Goal: Task Accomplishment & Management: Complete application form

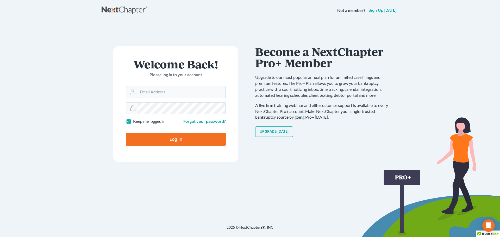
type input "[EMAIL_ADDRESS][DOMAIN_NAME]"
click at [170, 136] on input "Log In" at bounding box center [176, 139] width 100 height 13
type input "Thinking..."
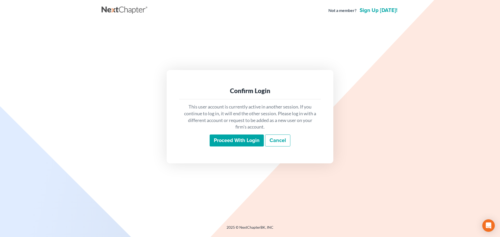
click at [226, 139] on input "Proceed with login" at bounding box center [237, 141] width 54 height 12
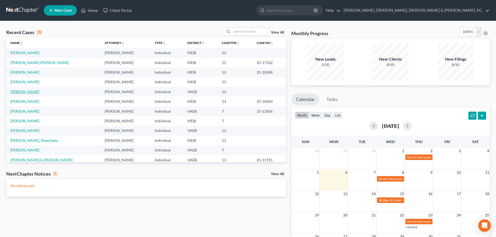
click at [30, 90] on link "Taylor, Susan" at bounding box center [24, 92] width 29 height 4
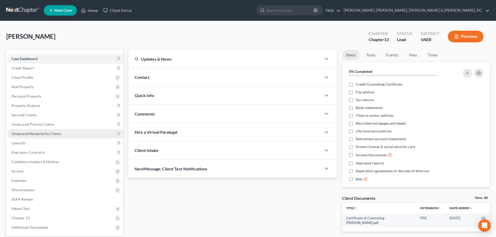
click at [33, 131] on span "Unsecured Nonpriority Claims" at bounding box center [36, 133] width 50 height 4
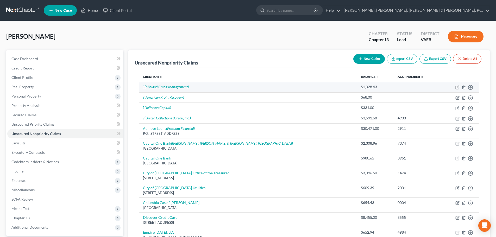
click at [456, 87] on icon "button" at bounding box center [457, 87] width 4 height 4
select select "2"
select select "0"
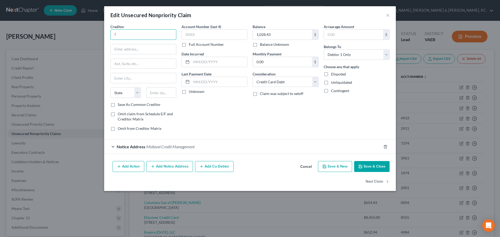
click at [168, 36] on input "?" at bounding box center [143, 34] width 66 height 10
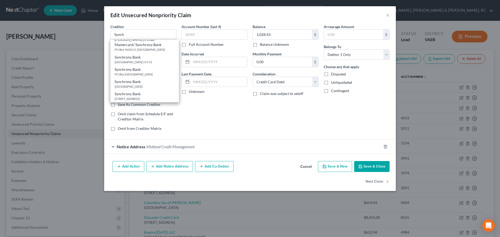
scroll to position [59, 0]
click at [159, 73] on div "PO Box 71715, Philadelphia, PA 19176" at bounding box center [145, 73] width 60 height 4
type input "Synchrony Bank"
type input "PO Box 71715"
type input "Philadelphia"
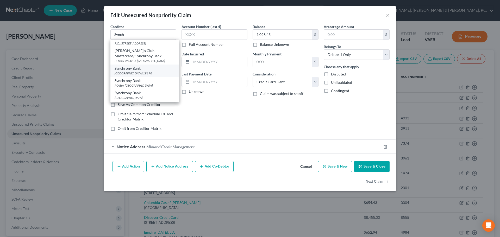
select select "39"
type input "19176"
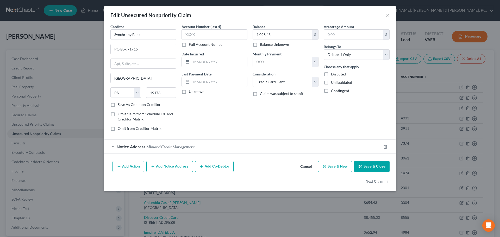
click at [367, 163] on button "Save & Close" at bounding box center [371, 166] width 35 height 11
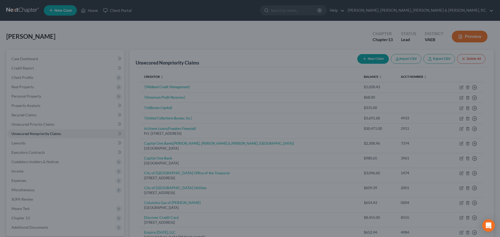
type input "0"
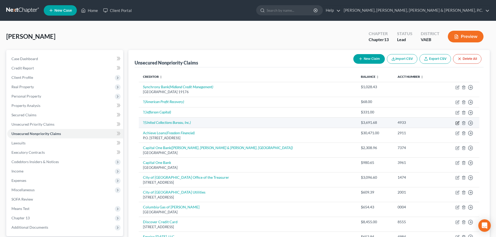
click at [458, 123] on icon "button" at bounding box center [458, 122] width 2 height 2
select select "2"
select select "0"
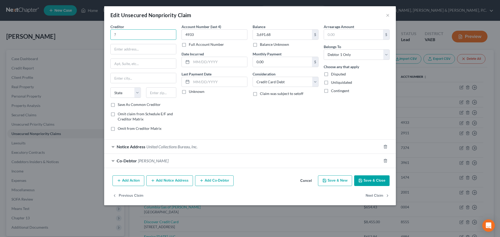
click at [168, 38] on input "?" at bounding box center [143, 34] width 66 height 10
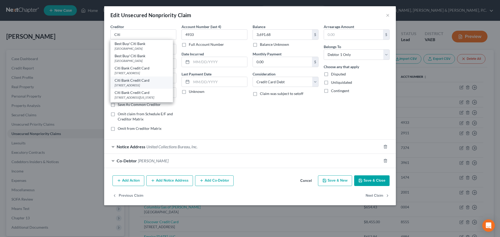
click at [153, 80] on div "Citi Bank Credit Card" at bounding box center [142, 80] width 54 height 5
type input "Citi Bank Credit Card"
type input "PO Box 6500"
type input "Sioux Falls"
select select "43"
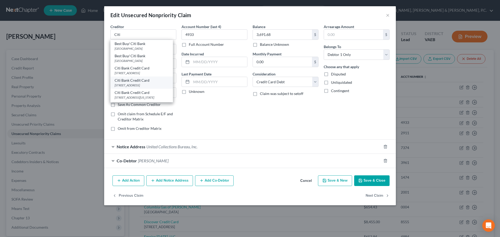
type input "57117"
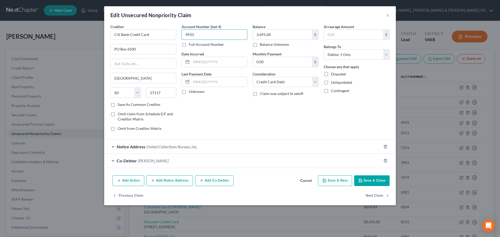
drag, startPoint x: 201, startPoint y: 36, endPoint x: 183, endPoint y: 35, distance: 18.0
click at [183, 35] on input "4933" at bounding box center [214, 34] width 66 height 10
type input "0760"
click at [373, 177] on button "Save & Close" at bounding box center [371, 180] width 35 height 11
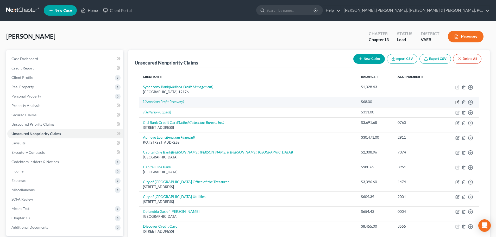
click at [457, 103] on icon "button" at bounding box center [458, 101] width 2 height 2
select select "10"
select select "0"
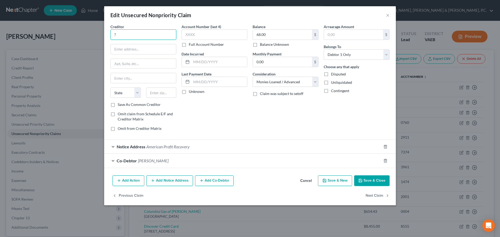
click at [172, 36] on input "?" at bounding box center [143, 34] width 66 height 10
type input "Virginia Green Lawn Care"
click at [159, 48] on input "text" at bounding box center [143, 49] width 65 height 10
paste input "2701 Emerywood Parkway"
type input "2701 Emerywood Parkway"
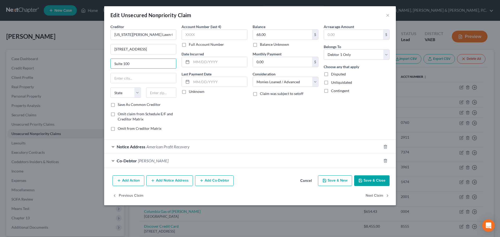
type input "Suite 100"
type input "Richmond"
click at [141, 76] on input "Richmond" at bounding box center [143, 78] width 65 height 10
select select "48"
type input "23294"
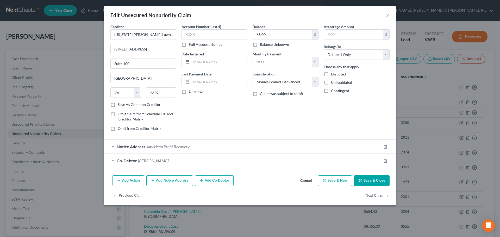
click at [118, 104] on label "Save As Common Creditor" at bounding box center [139, 104] width 43 height 5
click at [120, 104] on input "Save As Common Creditor" at bounding box center [121, 103] width 3 height 3
checkbox input "true"
click at [279, 83] on select "Select Cable / Satellite Services Collection Agency Credit Card Debt Debt Couns…" at bounding box center [286, 82] width 66 height 10
select select "18"
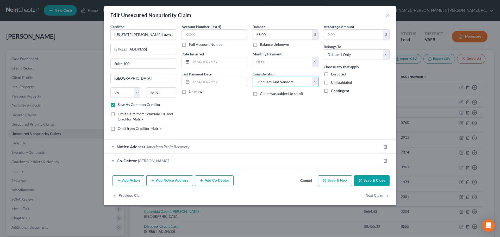
click at [253, 77] on select "Select Cable / Satellite Services Collection Agency Credit Card Debt Debt Couns…" at bounding box center [286, 82] width 66 height 10
click at [372, 182] on button "Save & Close" at bounding box center [371, 180] width 35 height 11
checkbox input "false"
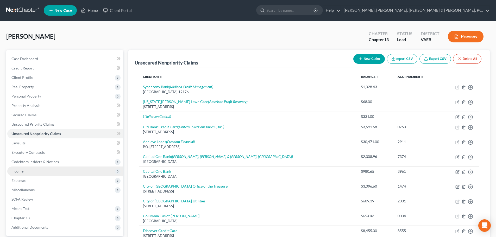
click at [25, 170] on span "Income" at bounding box center [65, 171] width 116 height 9
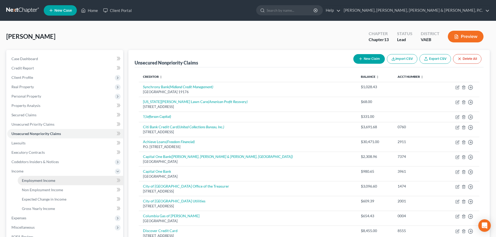
click at [29, 180] on span "Employment Income" at bounding box center [38, 180] width 33 height 4
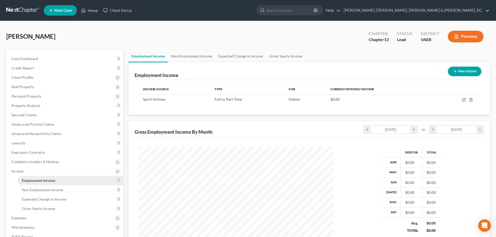
scroll to position [97, 205]
click at [93, 9] on link "Home" at bounding box center [89, 10] width 22 height 9
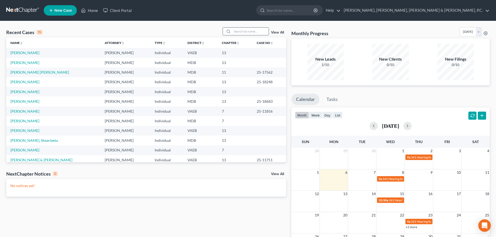
click at [234, 32] on input "search" at bounding box center [250, 32] width 36 height 8
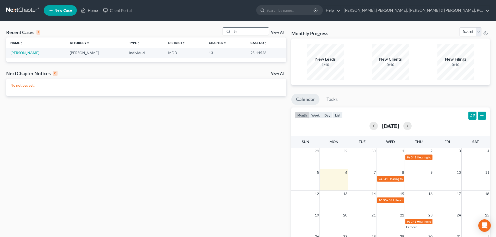
type input "t"
type input "takara"
click at [17, 53] on link "Takara, Thierry" at bounding box center [24, 53] width 29 height 4
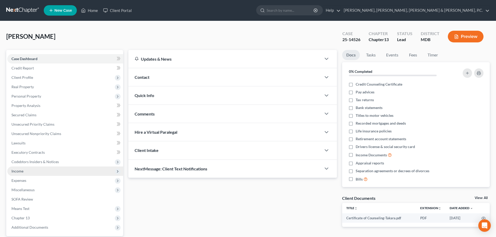
click at [24, 171] on span "Income" at bounding box center [65, 171] width 116 height 9
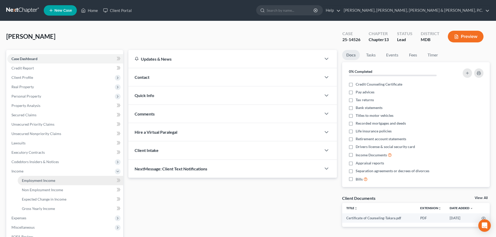
click at [27, 178] on span "Employment Income" at bounding box center [38, 180] width 33 height 4
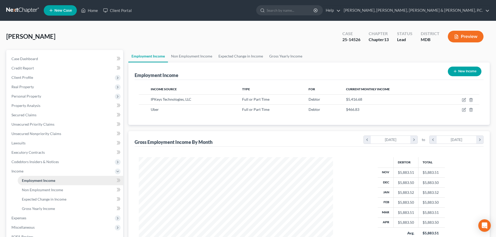
scroll to position [97, 205]
click at [93, 10] on link "Home" at bounding box center [89, 10] width 22 height 9
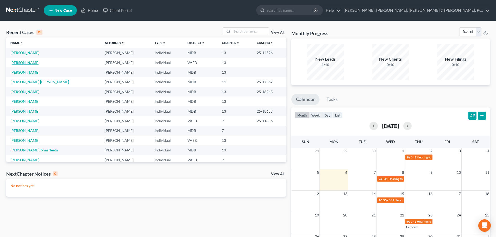
click at [23, 64] on link "Taylor, Susan" at bounding box center [24, 62] width 29 height 4
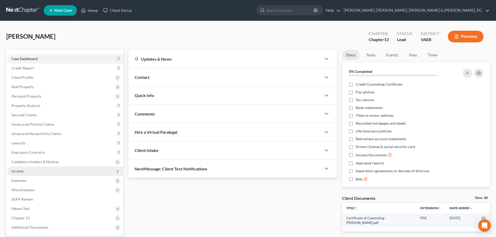
click at [24, 170] on span "Income" at bounding box center [65, 171] width 116 height 9
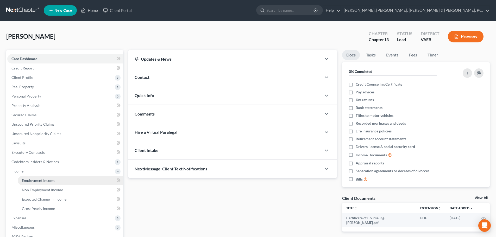
click at [33, 180] on span "Employment Income" at bounding box center [38, 180] width 33 height 4
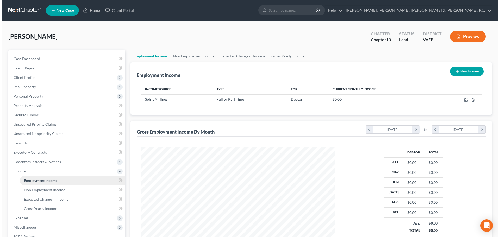
scroll to position [97, 205]
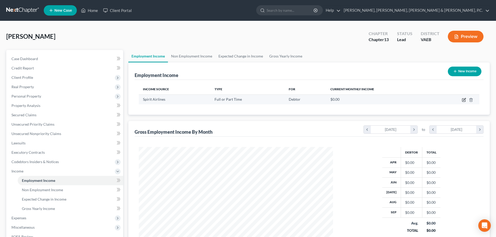
click at [462, 100] on icon "button" at bounding box center [463, 100] width 3 height 3
select select "0"
select select "9"
select select "1"
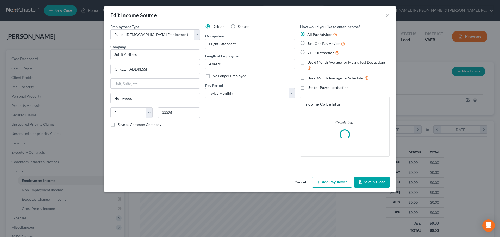
scroll to position [98, 206]
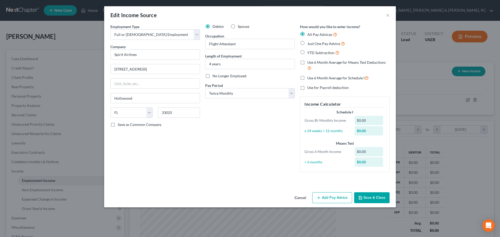
click at [342, 199] on button "Add Pay Advice" at bounding box center [332, 197] width 40 height 11
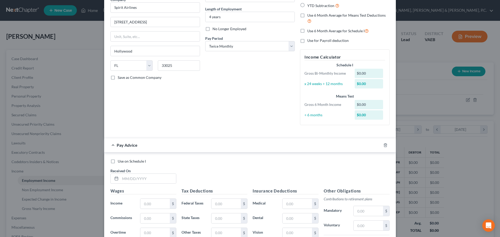
scroll to position [104, 0]
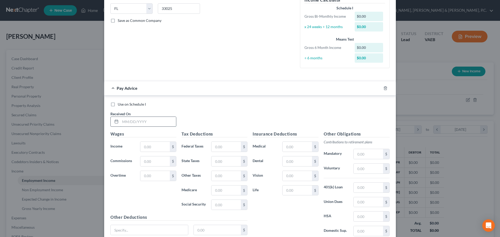
click at [160, 121] on input "text" at bounding box center [148, 122] width 56 height 10
type input "03/31/2025"
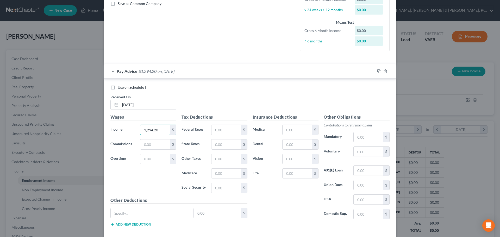
scroll to position [130, 0]
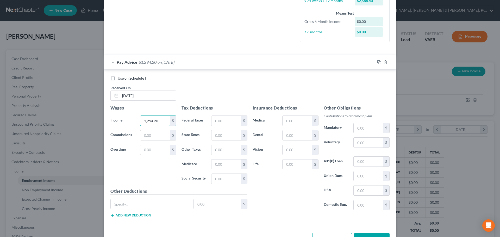
type input "1,294.20"
type input "4.42"
type input "43.32"
type input "18.77"
type input "80.24"
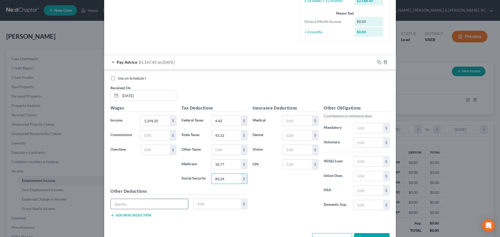
click at [165, 205] on input "text" at bounding box center [149, 204] width 77 height 10
type input "Uniform"
type input "25"
click at [358, 175] on input "text" at bounding box center [368, 176] width 29 height 10
type input "26"
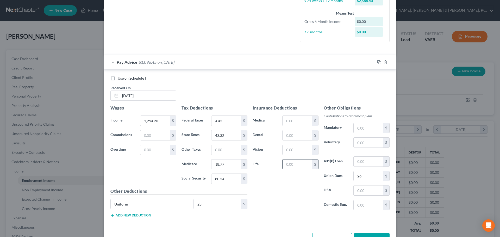
click at [298, 160] on input "text" at bounding box center [296, 165] width 29 height 10
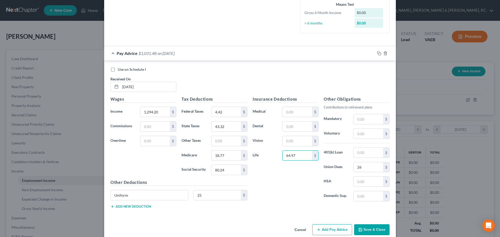
scroll to position [148, 0]
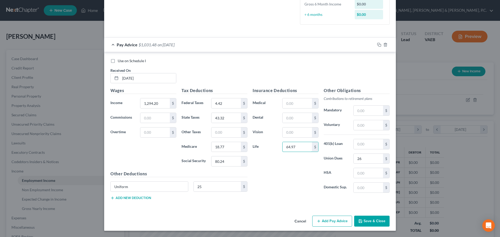
type input "64.97"
click at [337, 220] on button "Add Pay Advice" at bounding box center [332, 221] width 40 height 11
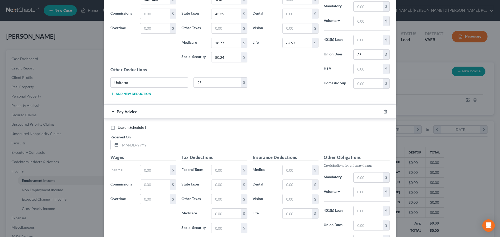
scroll to position [278, 0]
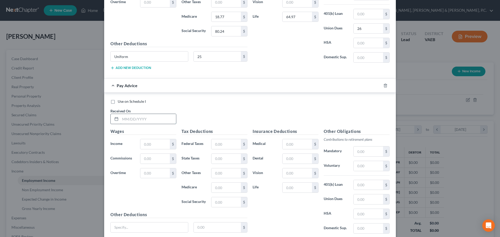
click at [160, 118] on input "text" at bounding box center [148, 119] width 56 height 10
type input "04/15/2025"
type input "1,294.20"
type input "339.01"
type input "38.32"
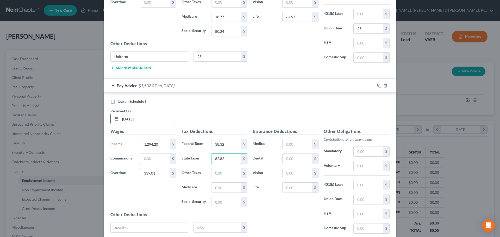
type input "62.82"
type input "23.68"
type input "101.26"
click at [138, 226] on input "text" at bounding box center [149, 228] width 77 height 10
type input "Uniform"
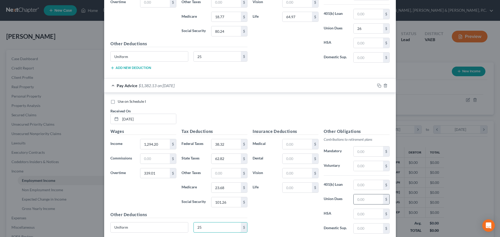
type input "25"
click at [362, 198] on input "text" at bounding box center [368, 199] width 29 height 10
type input "26"
click at [294, 188] on input "text" at bounding box center [296, 188] width 29 height 10
type input "64.97"
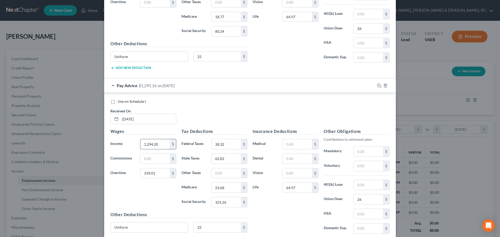
click at [160, 144] on input "1,294.20" at bounding box center [154, 144] width 29 height 10
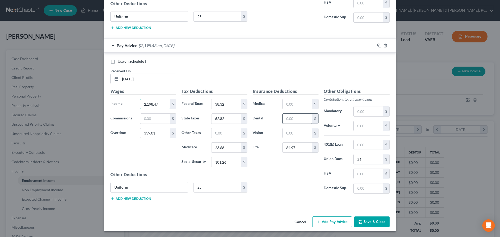
scroll to position [318, 0]
type input "2,198.47"
click at [343, 225] on button "Add Pay Advice" at bounding box center [332, 221] width 40 height 11
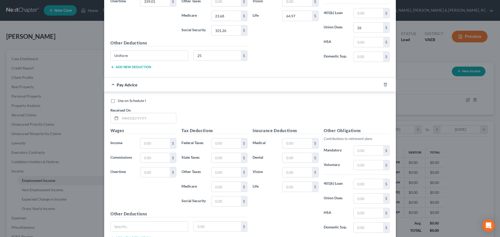
scroll to position [452, 0]
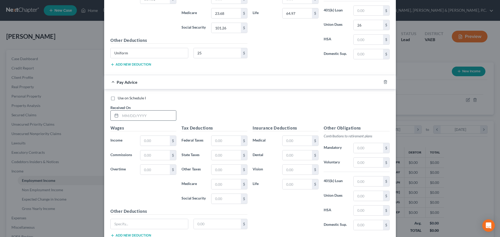
click at [149, 114] on input "text" at bounding box center [148, 116] width 56 height 10
type input "04/30/2025"
type input "1,294.20"
type input "4.42"
type input "43.32"
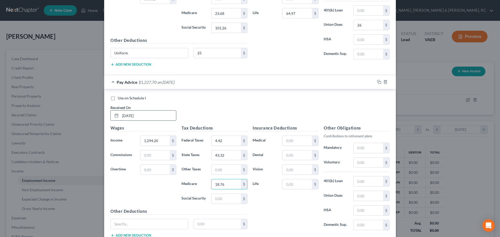
type input "18.76"
type input "80.24"
click at [145, 223] on input "text" at bounding box center [149, 224] width 77 height 10
type input "Uniform"
type input "25"
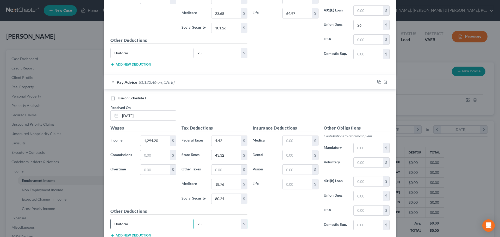
scroll to position [453, 0]
type input "64.97"
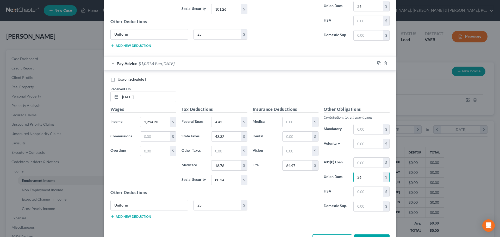
scroll to position [489, 0]
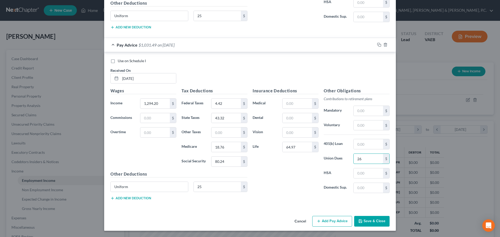
type input "26"
click at [332, 218] on button "Add Pay Advice" at bounding box center [332, 221] width 40 height 11
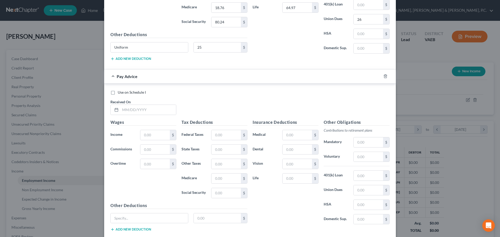
scroll to position [623, 0]
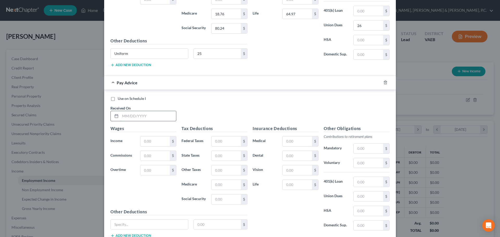
click at [162, 117] on input "text" at bounding box center [148, 116] width 56 height 10
type input "05/15/2025"
type input "1"
click at [164, 142] on input "text" at bounding box center [154, 141] width 29 height 10
type input "1,845.25"
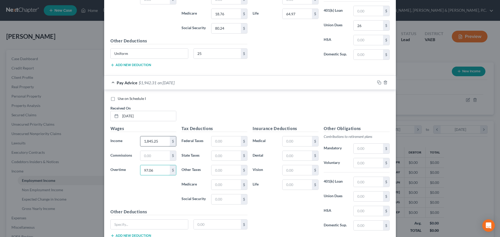
type input "97.06"
type input "14.13"
type input "48.90"
type input "20.18"
type input "86.26"
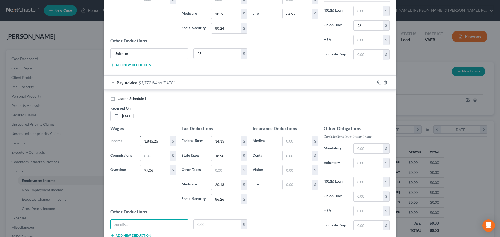
type input "I"
type input "Uniform"
type input "25"
type input "64.97"
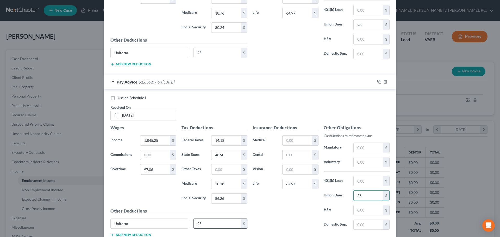
type input "26"
click at [209, 225] on input "25" at bounding box center [217, 224] width 47 height 10
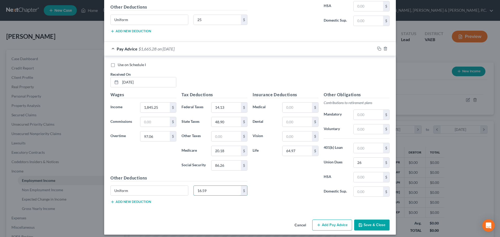
scroll to position [661, 0]
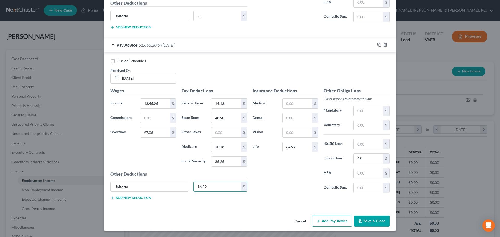
type input "16.59"
click at [323, 221] on button "Add Pay Advice" at bounding box center [332, 221] width 40 height 11
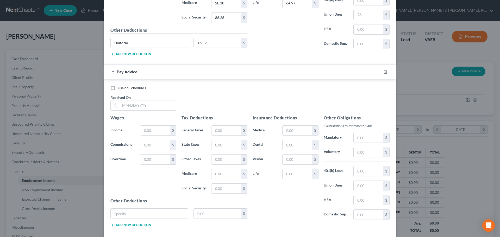
scroll to position [797, 0]
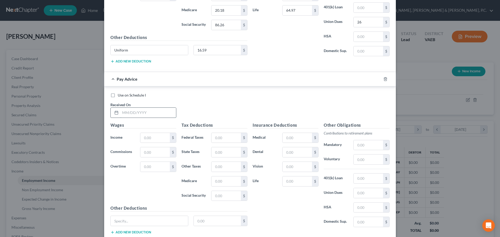
click at [166, 115] on input "text" at bounding box center [148, 113] width 56 height 10
type input "05/30/2025"
type input "1,294.20"
type input "5.52"
type input "43.61"
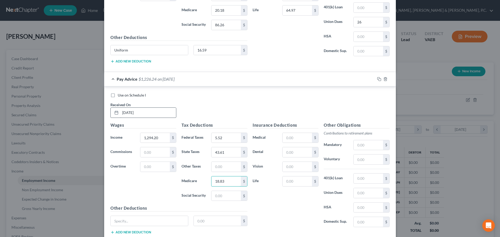
type input "18.83"
type input "80.55"
click at [291, 182] on input "text" at bounding box center [296, 182] width 29 height 10
type input "64.97"
click at [365, 192] on input "text" at bounding box center [368, 193] width 29 height 10
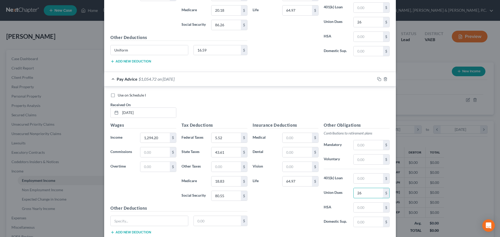
type input "26"
click at [374, 194] on input "26" at bounding box center [368, 193] width 29 height 10
click at [151, 137] on input "1,294.20" at bounding box center [154, 138] width 29 height 10
click at [151, 138] on input "1,294.20" at bounding box center [154, 138] width 29 height 10
type input "1"
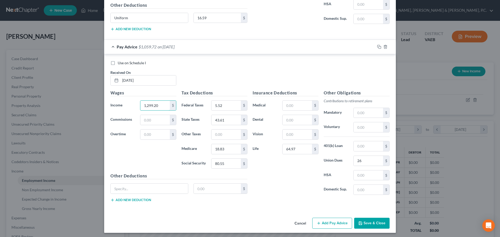
scroll to position [832, 0]
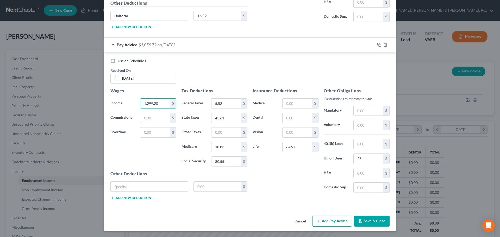
type input "1,299.20"
click at [326, 221] on button "Add Pay Advice" at bounding box center [332, 221] width 40 height 11
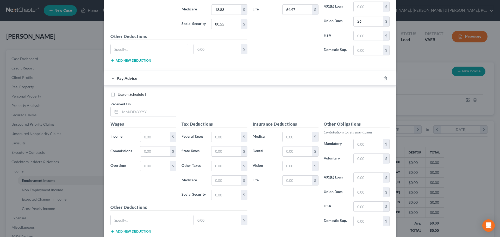
scroll to position [970, 0]
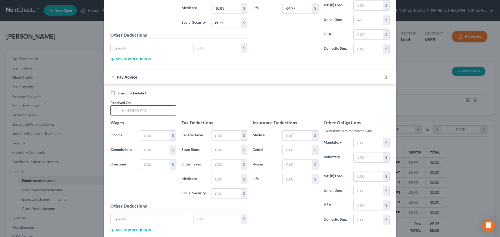
click at [156, 109] on input "text" at bounding box center [148, 111] width 56 height 10
type input "06/13/2025"
type input "1,294.20"
click at [161, 162] on input "1,071.31" at bounding box center [154, 165] width 29 height 10
type input "1"
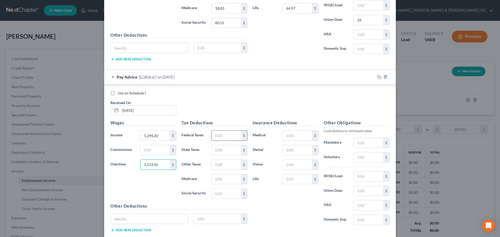
type input "1,512.42"
click at [232, 137] on input "text" at bounding box center [225, 136] width 29 height 10
type input "166.92"
type input "130.29"
type input "40.70"
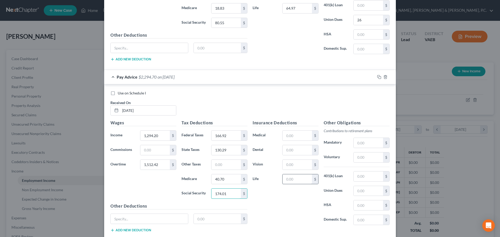
type input "174.01"
click at [291, 179] on input "text" at bounding box center [296, 179] width 29 height 10
type input "64.97"
type input "26"
click at [164, 133] on input "1,294.20" at bounding box center [154, 136] width 29 height 10
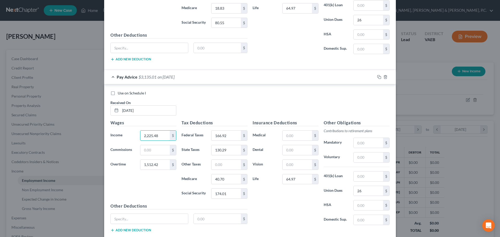
scroll to position [1003, 0]
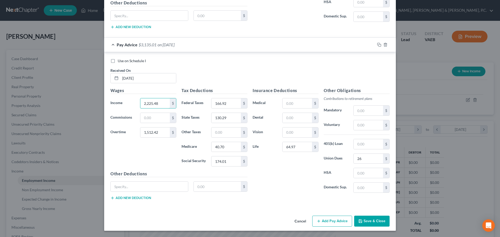
type input "2,225.48"
click at [325, 223] on button "Add Pay Advice" at bounding box center [332, 221] width 40 height 11
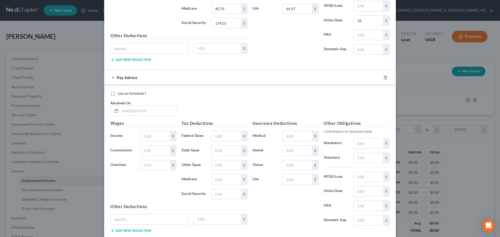
scroll to position [1142, 0]
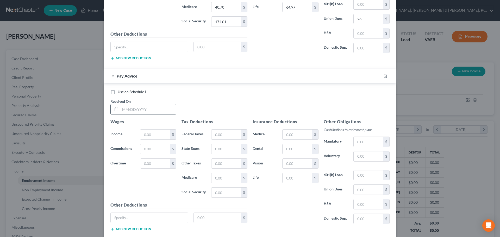
click at [149, 110] on input "text" at bounding box center [148, 109] width 56 height 10
type input "06/30/2025"
type input "1,294.20"
type input "4.42"
type input "43.32"
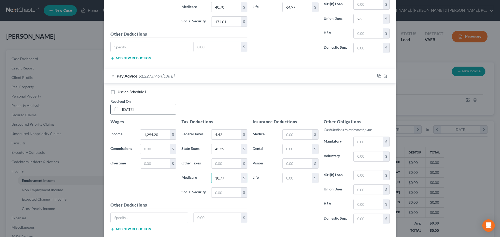
type input "18.77"
type input "80.24"
click at [287, 177] on input "text" at bounding box center [296, 178] width 29 height 10
type input "64.97"
click at [358, 191] on input "text" at bounding box center [368, 190] width 29 height 10
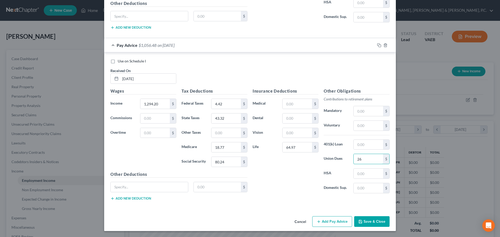
scroll to position [1173, 0]
type input "26"
click at [330, 219] on button "Add Pay Advice" at bounding box center [332, 221] width 40 height 11
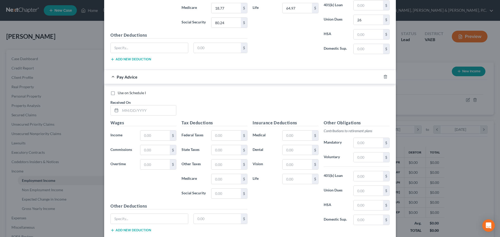
scroll to position [1314, 0]
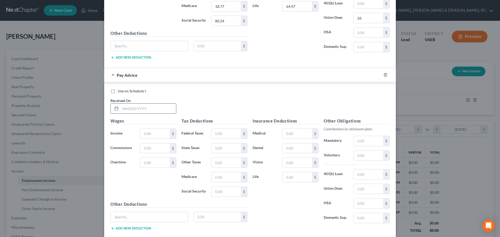
click at [146, 109] on input "text" at bounding box center [148, 109] width 56 height 10
type input "07/15/2025"
type input "1"
click at [165, 135] on input "text" at bounding box center [154, 134] width 29 height 10
type input "2,424.73"
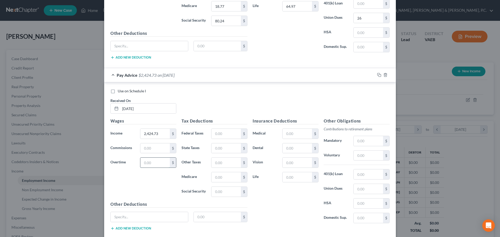
click at [165, 160] on input "text" at bounding box center [154, 163] width 29 height 10
type input "1,125.23"
type input "120.46"
type input "107.42"
type input "35.08"
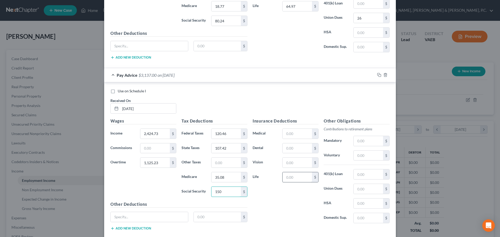
type input "150"
click at [294, 174] on input "text" at bounding box center [296, 177] width 29 height 10
type input "64.97"
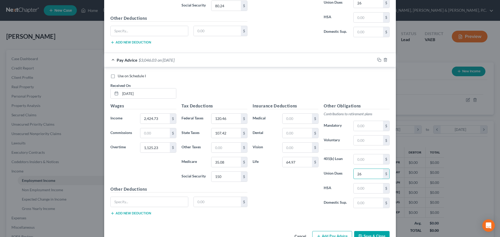
scroll to position [1344, 0]
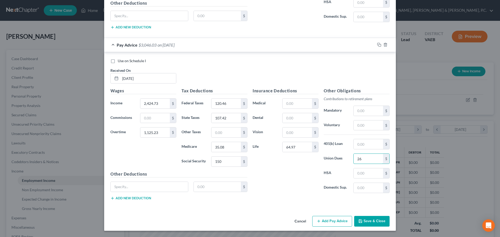
type input "26"
click at [335, 221] on button "Add Pay Advice" at bounding box center [332, 221] width 40 height 11
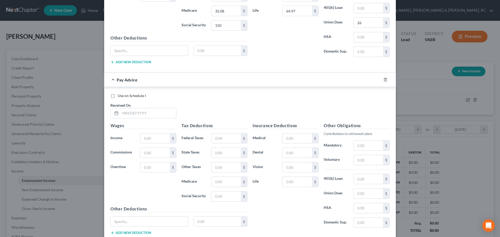
scroll to position [1485, 0]
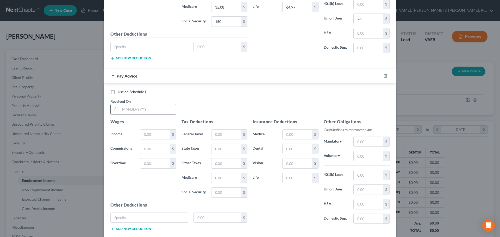
click at [158, 110] on input "text" at bounding box center [148, 109] width 56 height 10
type input "07/31/2025"
type input "1,499.20"
type input "49.52"
type input "54.51"
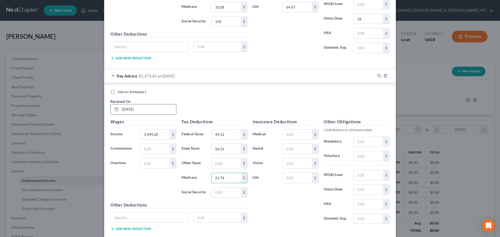
type input "21.74"
type input "92.95"
click at [293, 175] on input "text" at bounding box center [296, 178] width 29 height 10
type input "64.97"
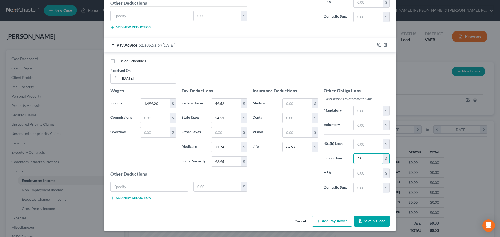
type input "26"
click at [328, 223] on button "Add Pay Advice" at bounding box center [332, 221] width 40 height 11
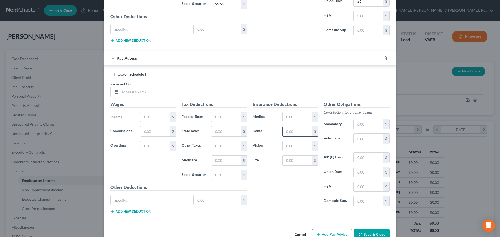
scroll to position [1660, 0]
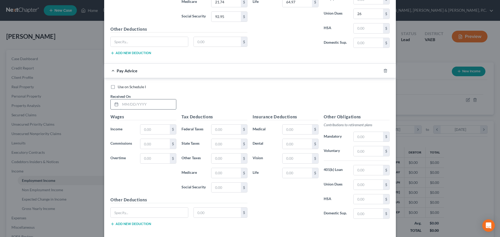
click at [144, 106] on input "text" at bounding box center [148, 104] width 56 height 10
type input "08/15/2025"
click at [158, 128] on input "text" at bounding box center [154, 130] width 29 height 10
type input "2,477.07"
click at [160, 161] on input "text" at bounding box center [154, 159] width 29 height 10
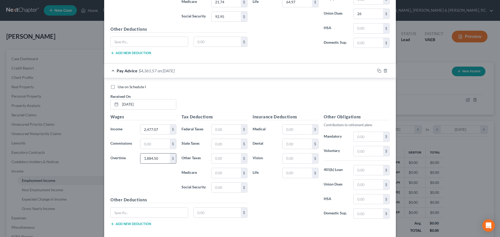
type input "1,884.50"
type input "241.15"
type input "165.26"
type input "49.66"
type input "212.37"
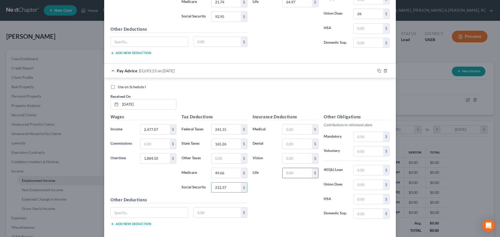
click at [282, 172] on input "text" at bounding box center [296, 173] width 29 height 10
type input "64.97"
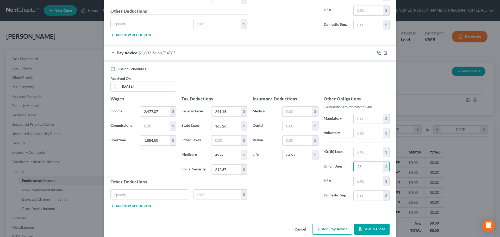
scroll to position [1687, 0]
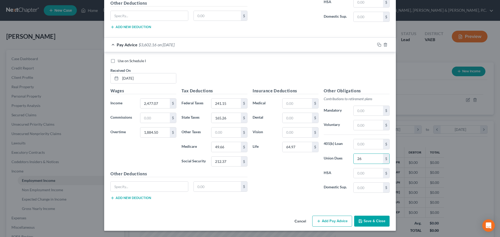
type input "26"
click at [327, 221] on button "Add Pay Advice" at bounding box center [332, 221] width 40 height 11
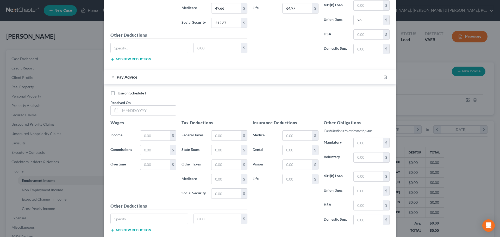
scroll to position [1828, 0]
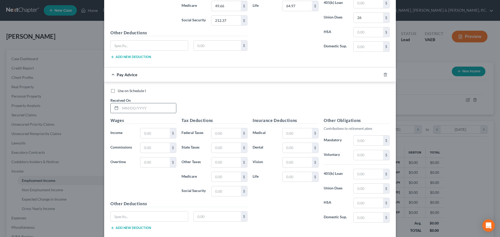
click at [148, 107] on input "text" at bounding box center [148, 108] width 56 height 10
type input "08/29/2025"
type input "1,309.20"
type input "7.72"
type input "43.58"
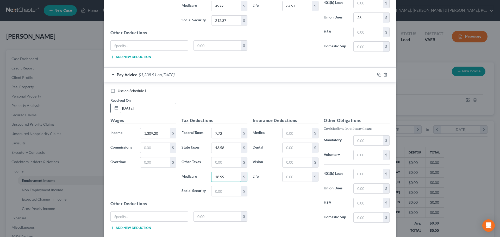
type input "18.99"
type input "81.17"
click at [301, 173] on input "text" at bounding box center [296, 177] width 29 height 10
type input "64.97"
type input "26"
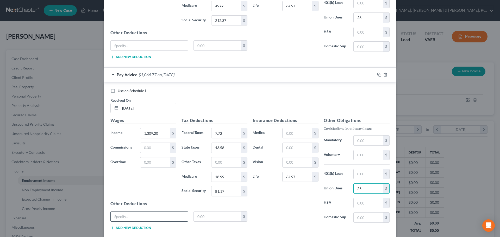
click at [164, 218] on input "text" at bounding box center [149, 217] width 77 height 10
type input "Wage Garnishment"
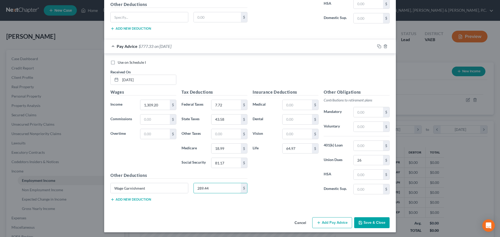
scroll to position [1858, 0]
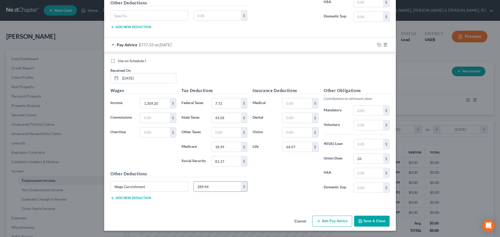
type input "289.44"
click at [332, 220] on button "Add Pay Advice" at bounding box center [332, 221] width 40 height 11
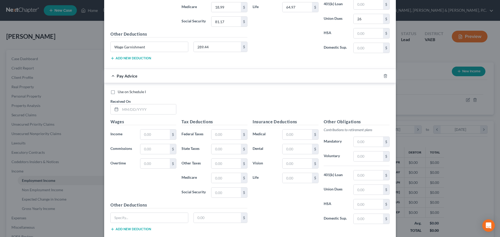
scroll to position [2000, 0]
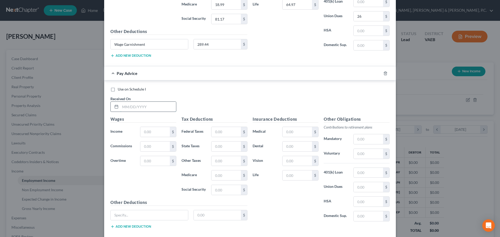
click at [145, 105] on input "text" at bounding box center [148, 107] width 56 height 10
type input "09/15/2025"
click at [161, 133] on input "text" at bounding box center [154, 132] width 29 height 10
type input "2,426.67"
click at [167, 162] on input "text" at bounding box center [154, 161] width 29 height 10
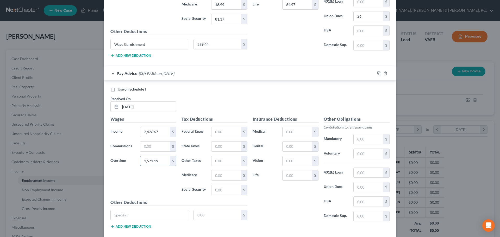
type input "1,571.19"
type input "173.97"
type input "133.07"
type input "41.54"
type input "177.65"
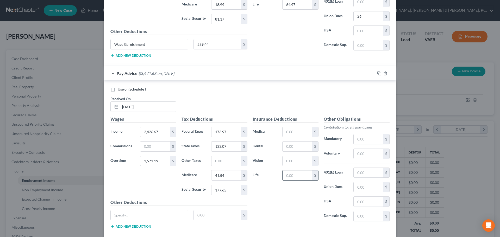
click at [286, 176] on input "text" at bounding box center [296, 176] width 29 height 10
type input "64.97"
type input "0"
click at [361, 188] on input "text" at bounding box center [368, 187] width 29 height 10
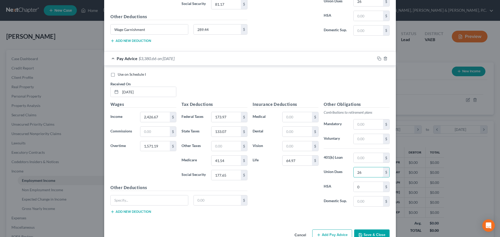
scroll to position [2028, 0]
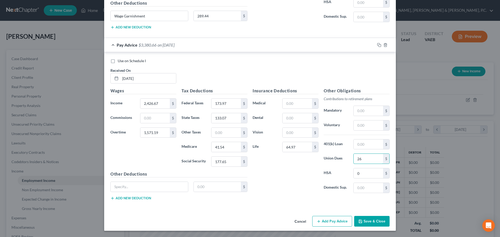
type input "26"
click at [338, 218] on button "Add Pay Advice" at bounding box center [332, 221] width 40 height 11
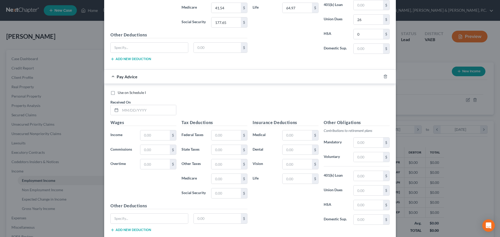
scroll to position [2162, 0]
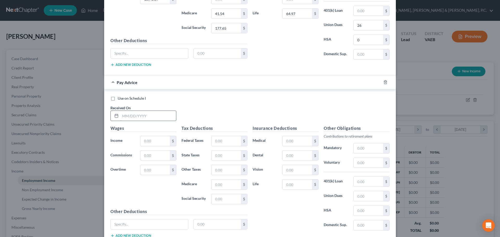
click at [162, 117] on input "text" at bounding box center [148, 116] width 56 height 10
type input "09/30/2025"
type input "1,379.20"
type input "23.12"
type input "47.61"
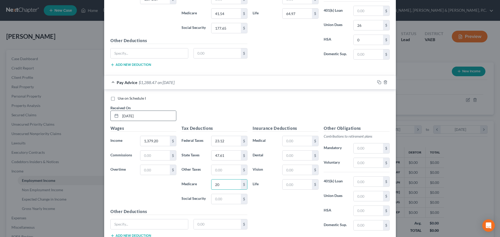
type input "20"
type input "85.51"
drag, startPoint x: 289, startPoint y: 184, endPoint x: 287, endPoint y: 182, distance: 2.8
click at [289, 184] on input "text" at bounding box center [296, 185] width 29 height 10
type input "64.97"
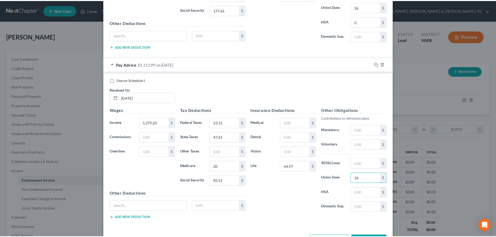
scroll to position [2199, 0]
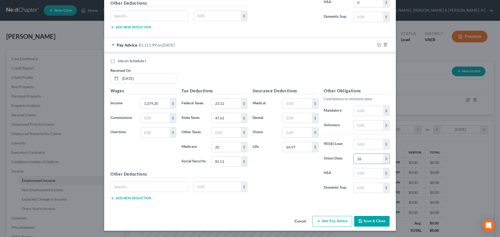
type input "26"
click at [361, 219] on icon "button" at bounding box center [360, 221] width 4 height 4
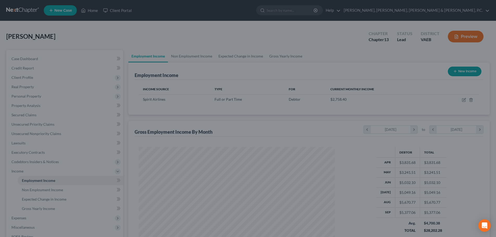
scroll to position [260251, 260143]
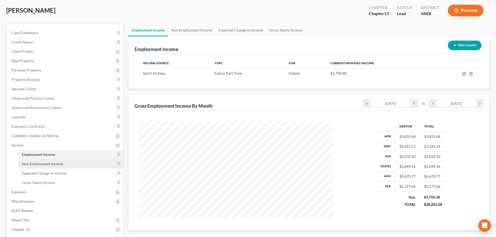
click at [59, 163] on span "Non Employment Income" at bounding box center [42, 164] width 41 height 4
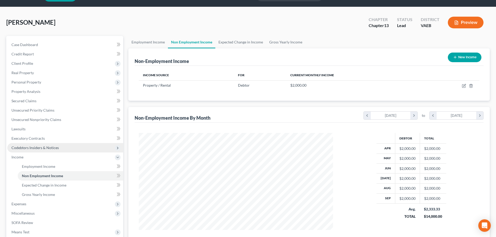
scroll to position [26, 0]
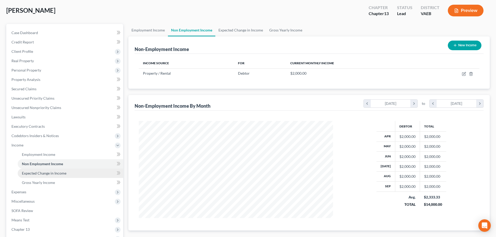
click at [57, 172] on span "Expected Change in Income" at bounding box center [44, 173] width 45 height 4
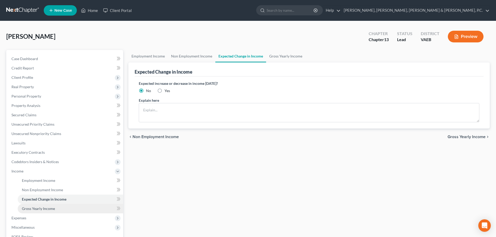
click at [50, 206] on span "Gross Yearly Income" at bounding box center [38, 208] width 33 height 4
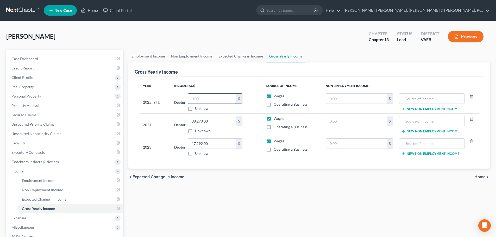
click at [197, 99] on input "text" at bounding box center [212, 99] width 48 height 10
type input "35,082.94"
click at [21, 217] on span "Expenses" at bounding box center [18, 218] width 15 height 4
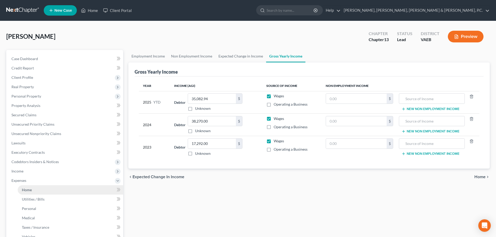
click at [33, 188] on link "Home" at bounding box center [70, 189] width 105 height 9
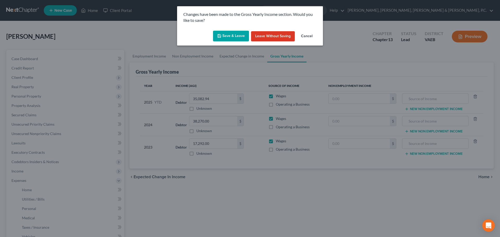
click at [229, 37] on button "Save & Leave" at bounding box center [231, 36] width 36 height 11
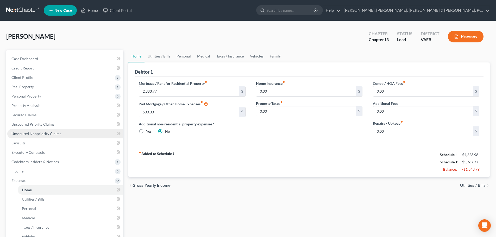
click at [31, 132] on span "Unsecured Nonpriority Claims" at bounding box center [36, 133] width 50 height 4
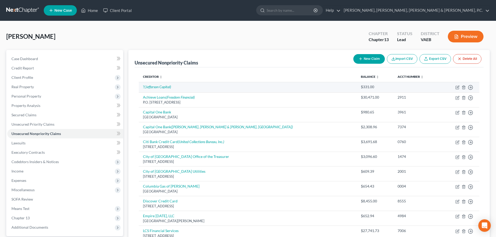
click at [455, 86] on td "Move to D Move to E Move to G Move to Notice Only" at bounding box center [460, 87] width 39 height 10
click at [456, 86] on icon "button" at bounding box center [457, 87] width 4 height 4
select select "2"
select select "0"
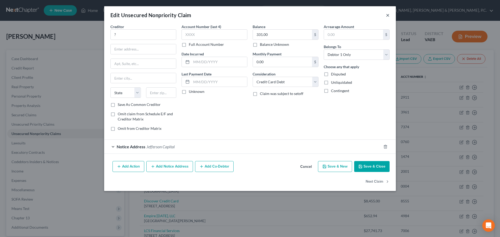
click at [387, 16] on button "×" at bounding box center [388, 15] width 4 height 6
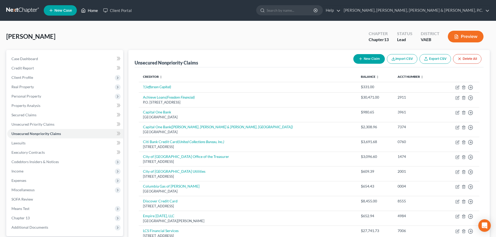
click at [92, 11] on link "Home" at bounding box center [89, 10] width 22 height 9
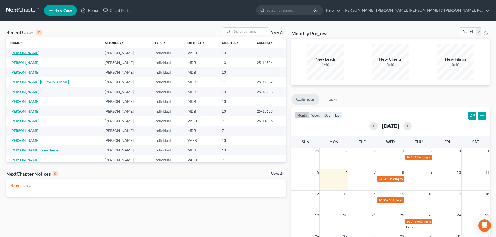
click at [24, 54] on link "Taylor, Susan" at bounding box center [24, 53] width 29 height 4
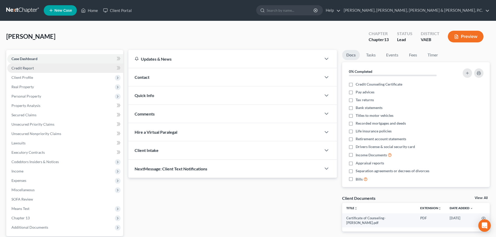
click at [33, 67] on span "Credit Report" at bounding box center [22, 68] width 22 height 4
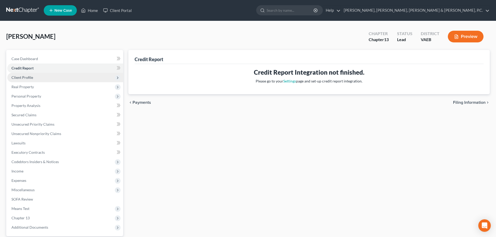
click at [29, 75] on span "Client Profile" at bounding box center [22, 77] width 22 height 4
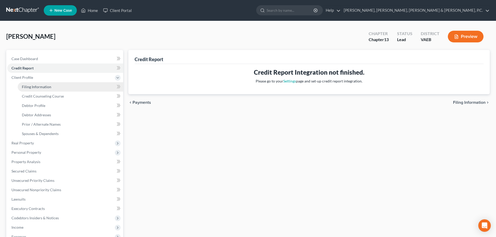
click at [33, 87] on span "Filing Information" at bounding box center [36, 87] width 29 height 4
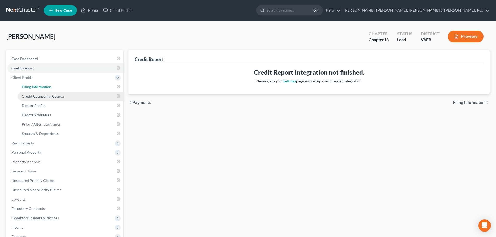
select select "1"
select select "0"
select select "3"
select select "83"
select select "1"
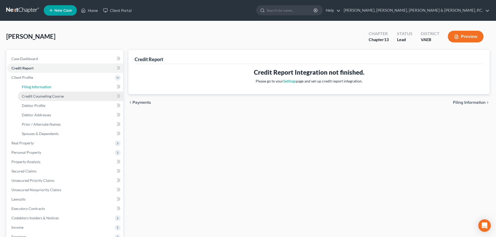
select select "48"
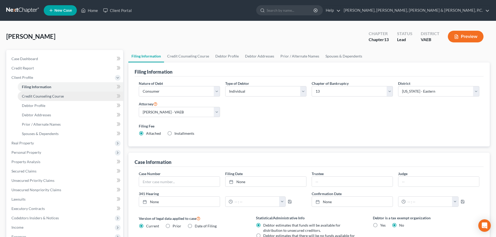
click at [37, 95] on span "Credit Counseling Course" at bounding box center [43, 96] width 42 height 4
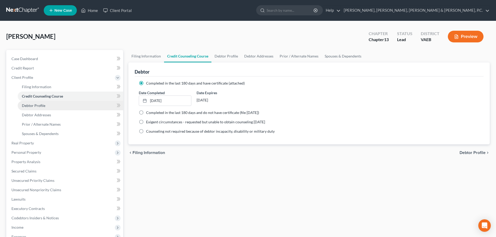
click at [38, 103] on span "Debtor Profile" at bounding box center [33, 105] width 23 height 4
select select "1"
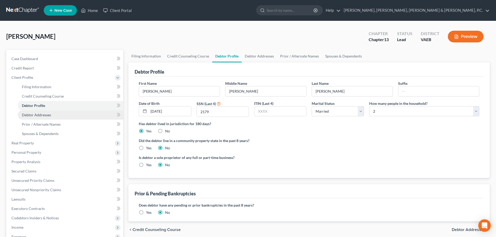
click at [36, 112] on link "Debtor Addresses" at bounding box center [70, 114] width 105 height 9
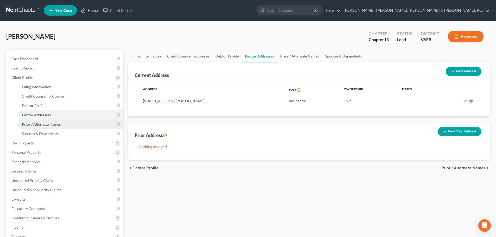
click at [39, 122] on span "Prior / Alternate Names" at bounding box center [41, 124] width 39 height 4
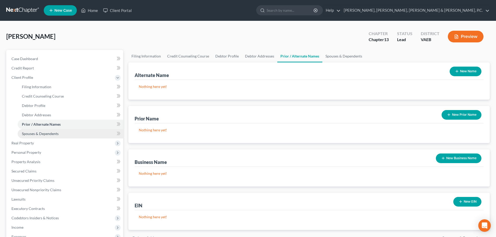
click at [43, 131] on link "Spouses & Dependents" at bounding box center [70, 133] width 105 height 9
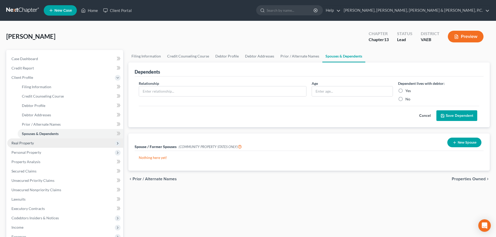
click at [32, 141] on span "Real Property" at bounding box center [22, 143] width 22 height 4
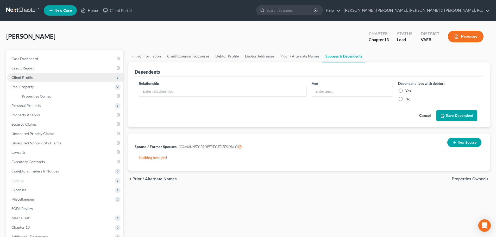
click at [27, 76] on span "Client Profile" at bounding box center [22, 77] width 22 height 4
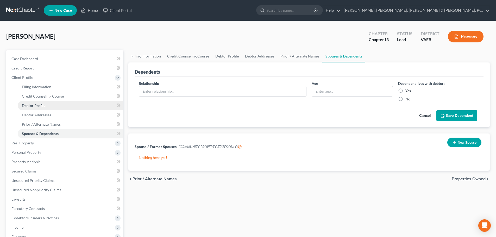
click at [34, 103] on span "Debtor Profile" at bounding box center [33, 105] width 23 height 4
select select "1"
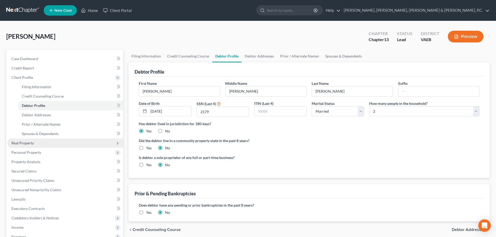
click at [21, 141] on span "Real Property" at bounding box center [22, 143] width 22 height 4
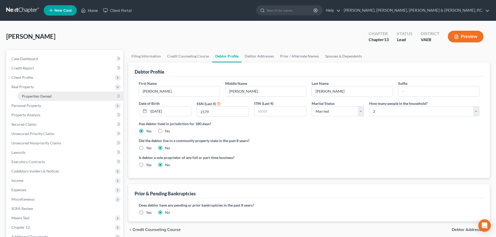
click at [34, 95] on span "Properties Owned" at bounding box center [37, 96] width 30 height 4
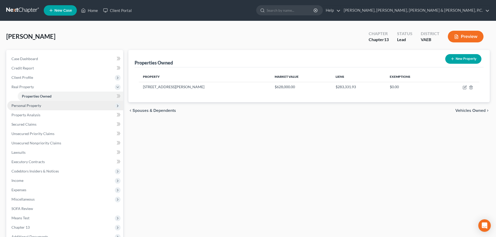
click at [34, 104] on span "Personal Property" at bounding box center [26, 105] width 30 height 4
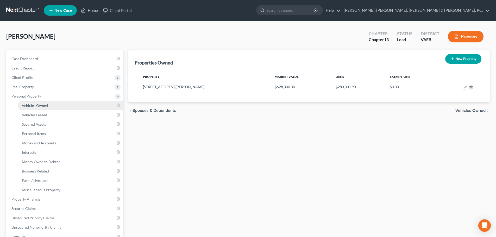
click at [37, 106] on span "Vehicles Owned" at bounding box center [35, 105] width 26 height 4
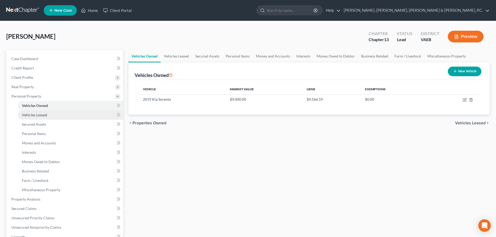
click at [37, 113] on span "Vehicles Leased" at bounding box center [34, 115] width 25 height 4
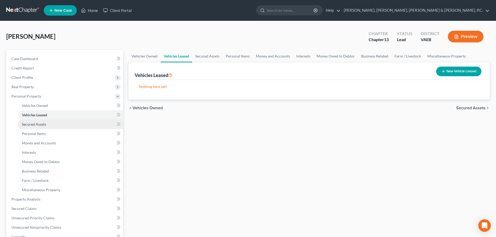
click at [36, 122] on link "Secured Assets" at bounding box center [70, 124] width 105 height 9
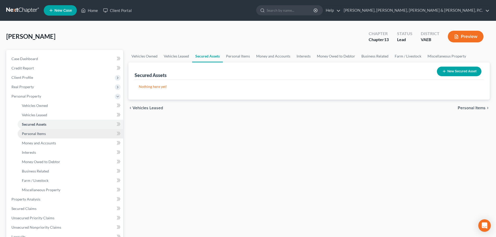
click at [35, 133] on span "Personal Items" at bounding box center [34, 133] width 24 height 4
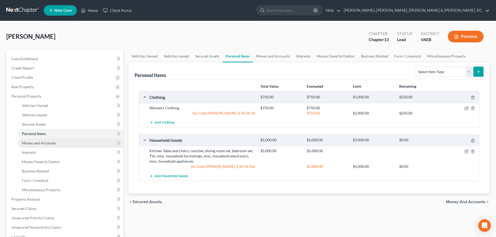
click at [36, 144] on span "Money and Accounts" at bounding box center [39, 143] width 34 height 4
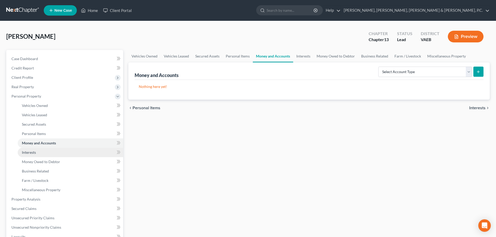
click at [30, 150] on span "Interests" at bounding box center [29, 152] width 14 height 4
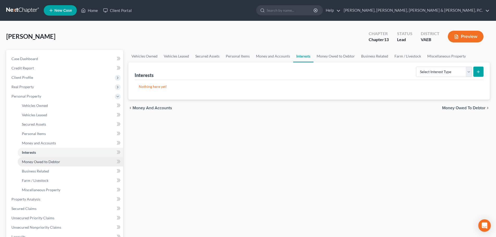
click at [39, 161] on span "Money Owed to Debtor" at bounding box center [41, 162] width 38 height 4
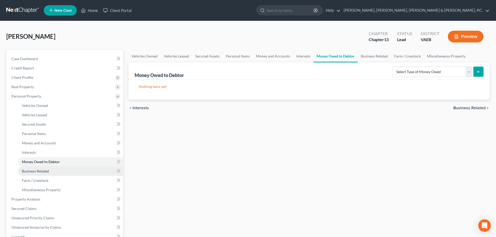
click at [38, 169] on span "Business Related" at bounding box center [35, 171] width 27 height 4
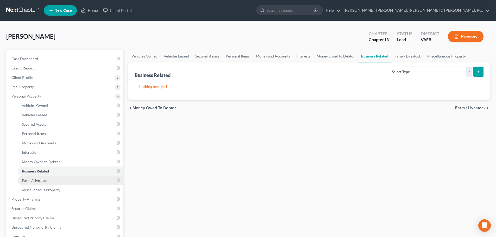
click at [41, 180] on span "Farm / Livestock" at bounding box center [35, 180] width 27 height 4
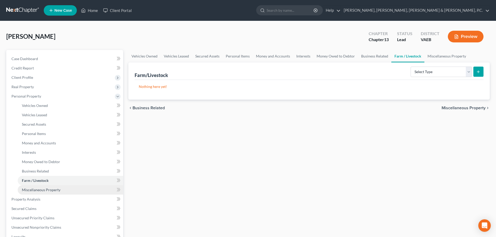
click at [42, 188] on span "Miscellaneous Property" at bounding box center [41, 190] width 39 height 4
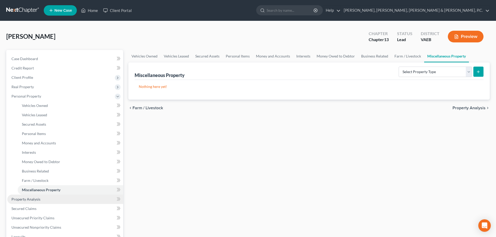
click at [33, 196] on link "Property Analysis" at bounding box center [65, 199] width 116 height 9
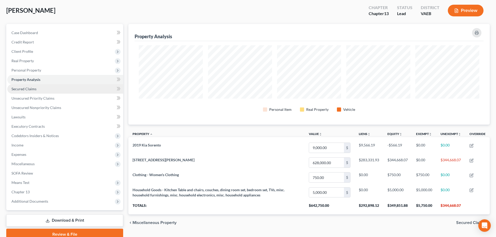
click at [29, 89] on span "Secured Claims" at bounding box center [23, 89] width 25 height 4
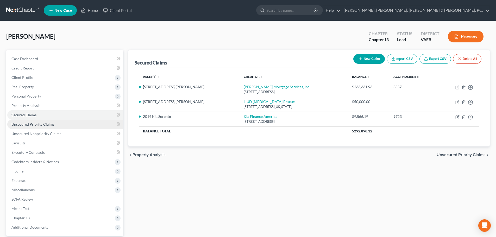
click at [32, 124] on span "Unsecured Priority Claims" at bounding box center [32, 124] width 43 height 4
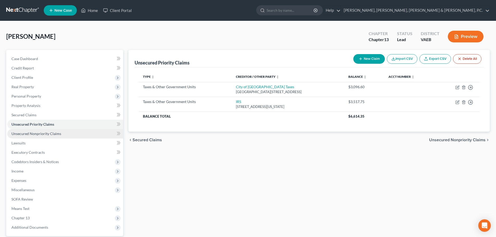
click at [32, 132] on span "Unsecured Nonpriority Claims" at bounding box center [36, 133] width 50 height 4
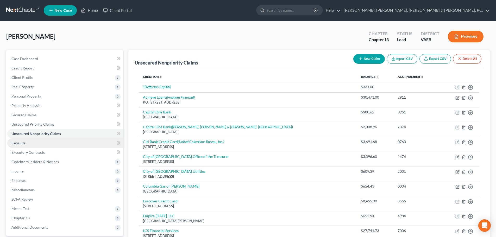
click at [24, 140] on link "Lawsuits" at bounding box center [65, 143] width 116 height 9
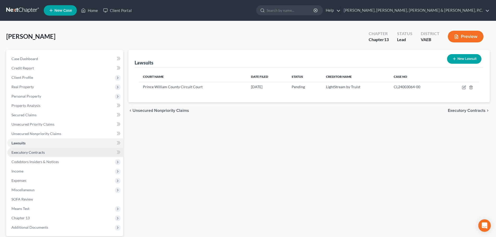
click at [27, 150] on span "Executory Contracts" at bounding box center [27, 152] width 33 height 4
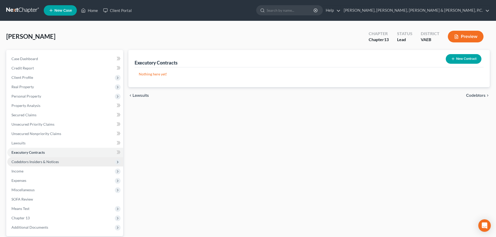
click at [29, 160] on span "Codebtors Insiders & Notices" at bounding box center [34, 162] width 47 height 4
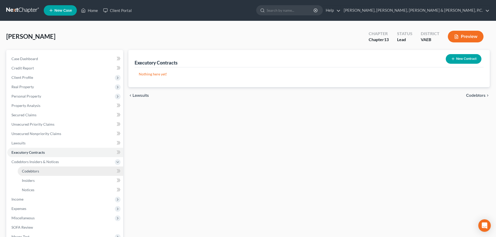
click at [27, 172] on span "Codebtors" at bounding box center [30, 171] width 17 height 4
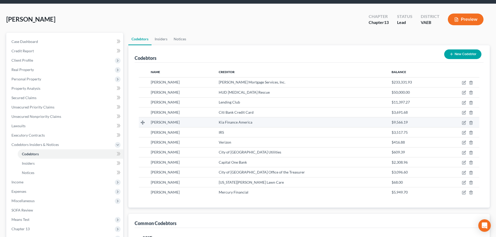
scroll to position [26, 0]
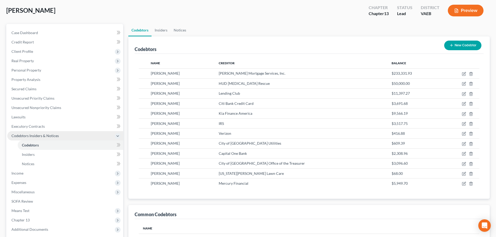
click at [35, 135] on span "Codebtors Insiders & Notices" at bounding box center [34, 136] width 47 height 4
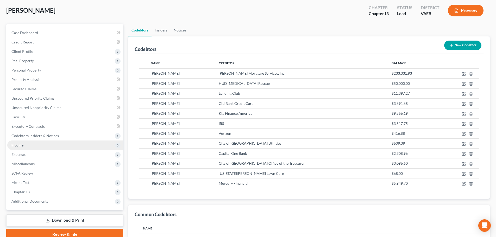
click at [24, 146] on span "Income" at bounding box center [65, 145] width 116 height 9
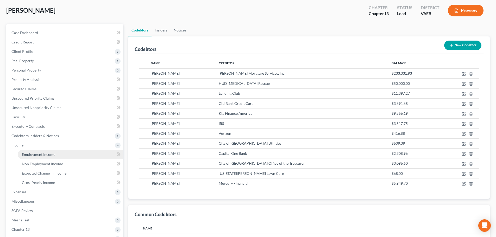
click at [30, 154] on span "Employment Income" at bounding box center [38, 154] width 33 height 4
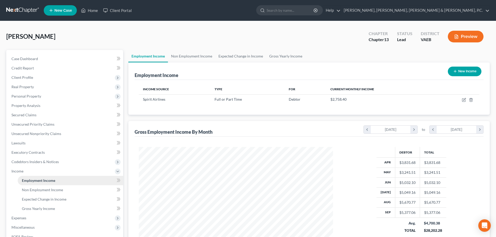
scroll to position [97, 205]
click at [40, 190] on span "Non Employment Income" at bounding box center [42, 190] width 41 height 4
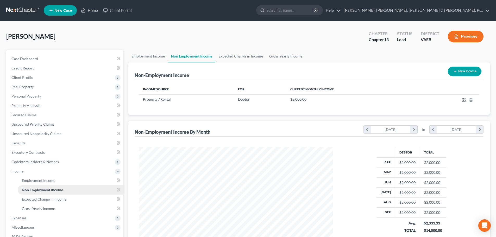
scroll to position [97, 205]
click at [40, 197] on span "Expected Change in Income" at bounding box center [44, 199] width 45 height 4
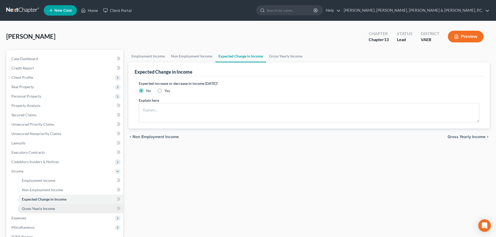
click at [39, 207] on span "Gross Yearly Income" at bounding box center [38, 208] width 33 height 4
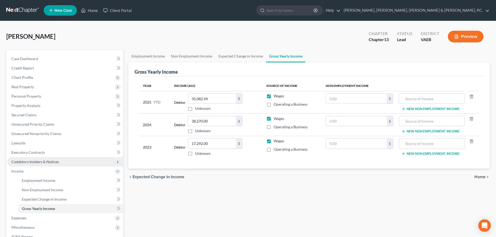
click at [19, 166] on span "Codebtors Insiders & Notices" at bounding box center [65, 161] width 116 height 9
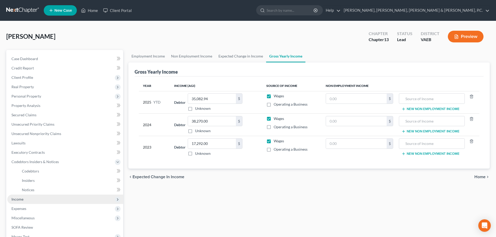
click at [20, 201] on span "Income" at bounding box center [17, 199] width 12 height 4
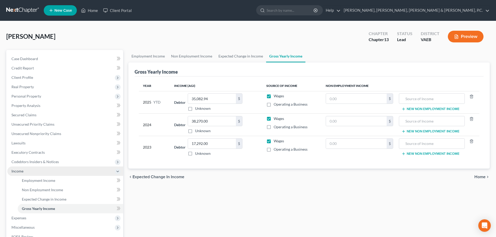
click at [21, 171] on span "Income" at bounding box center [17, 171] width 12 height 4
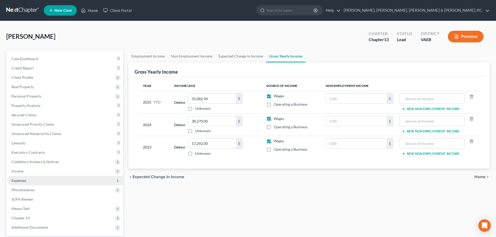
click at [21, 180] on span "Expenses" at bounding box center [18, 180] width 15 height 4
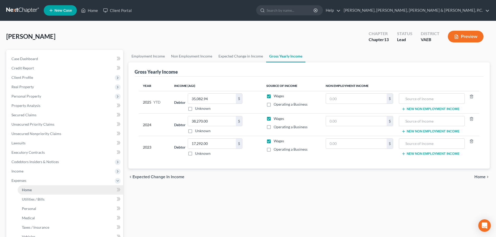
click at [23, 190] on span "Home" at bounding box center [27, 190] width 10 height 4
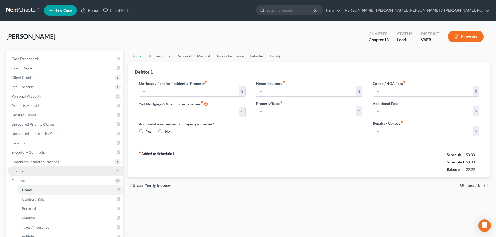
type input "2,383.77"
type input "500.00"
radio input "true"
type input "0.00"
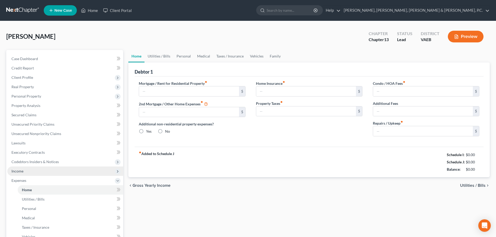
type input "0.00"
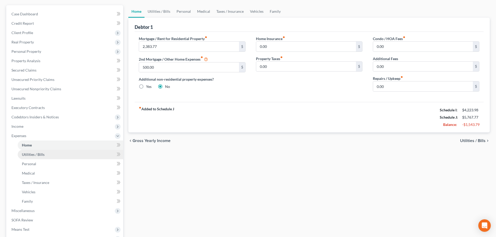
scroll to position [52, 0]
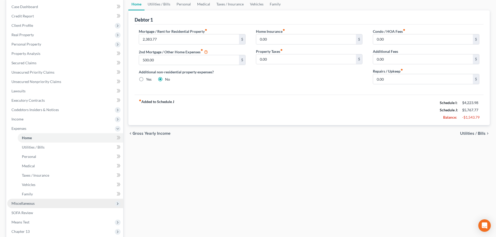
click at [29, 200] on span "Miscellaneous" at bounding box center [65, 203] width 116 height 9
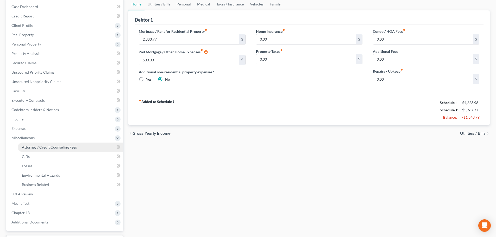
click at [35, 148] on span "Attorney / Credit Counseling Fees" at bounding box center [49, 147] width 55 height 4
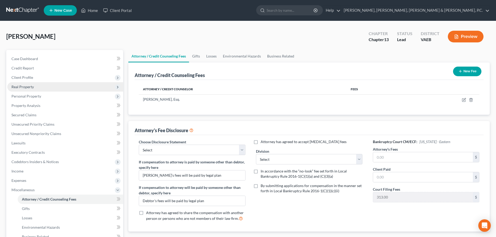
click at [29, 89] on span "Real Property" at bounding box center [22, 87] width 22 height 4
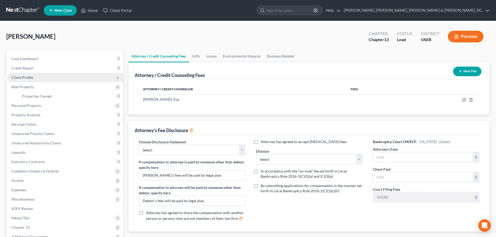
click at [28, 77] on span "Client Profile" at bounding box center [22, 77] width 22 height 4
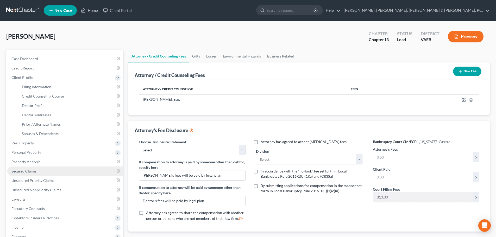
click at [28, 170] on span "Secured Claims" at bounding box center [23, 171] width 25 height 4
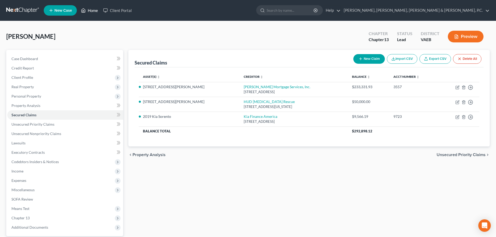
click at [89, 10] on link "Home" at bounding box center [89, 10] width 22 height 9
